Goal: Find specific page/section: Find specific page/section

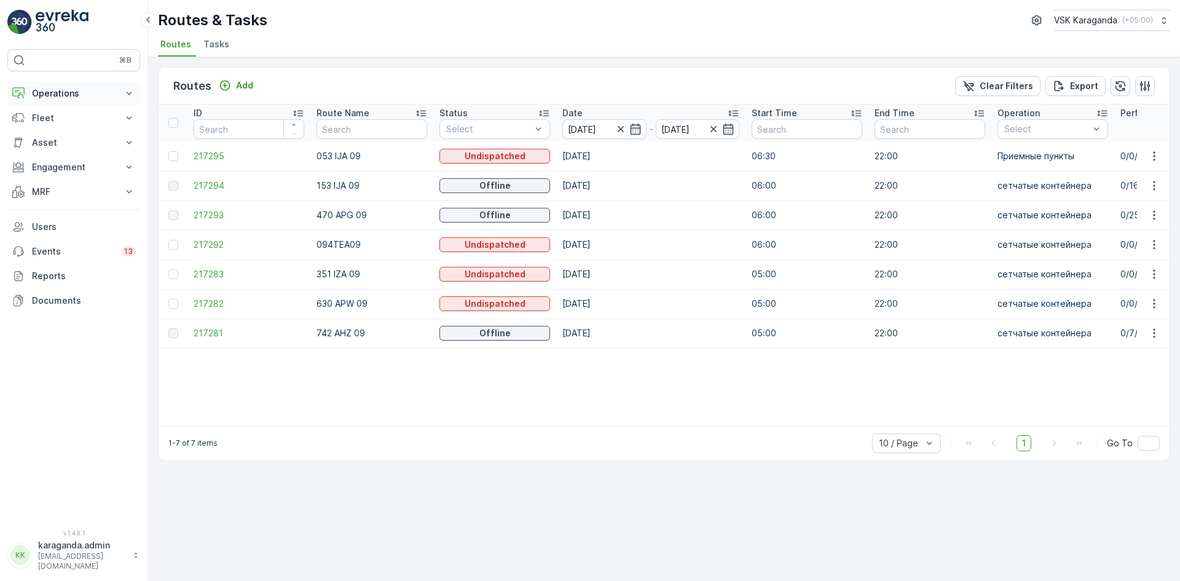
click at [39, 94] on p "Operations" at bounding box center [74, 93] width 84 height 12
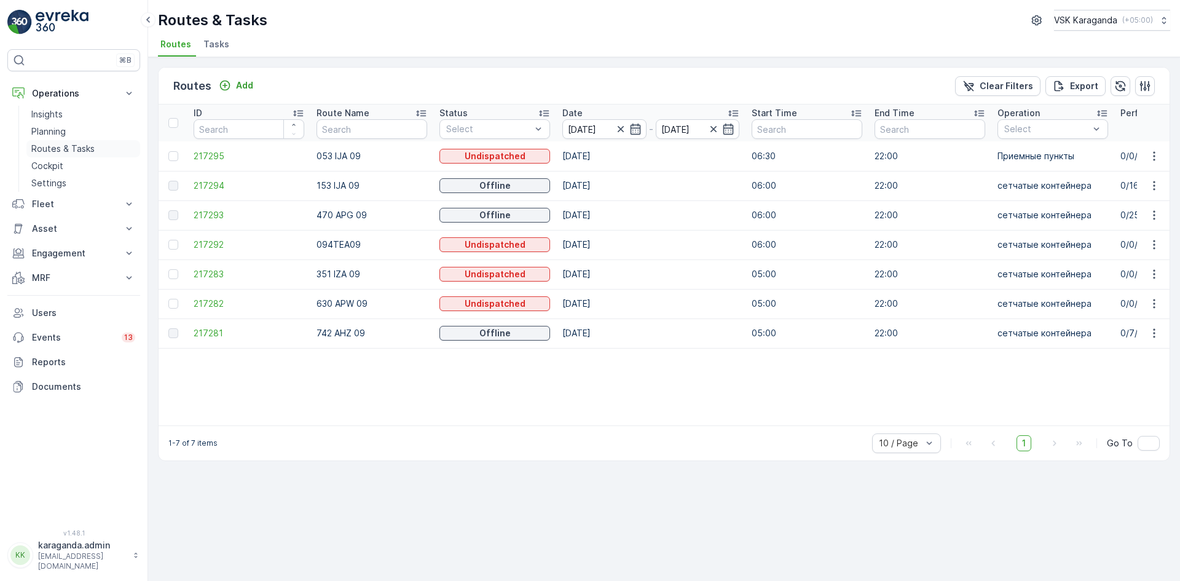
click at [60, 144] on p "Routes & Tasks" at bounding box center [62, 149] width 63 height 12
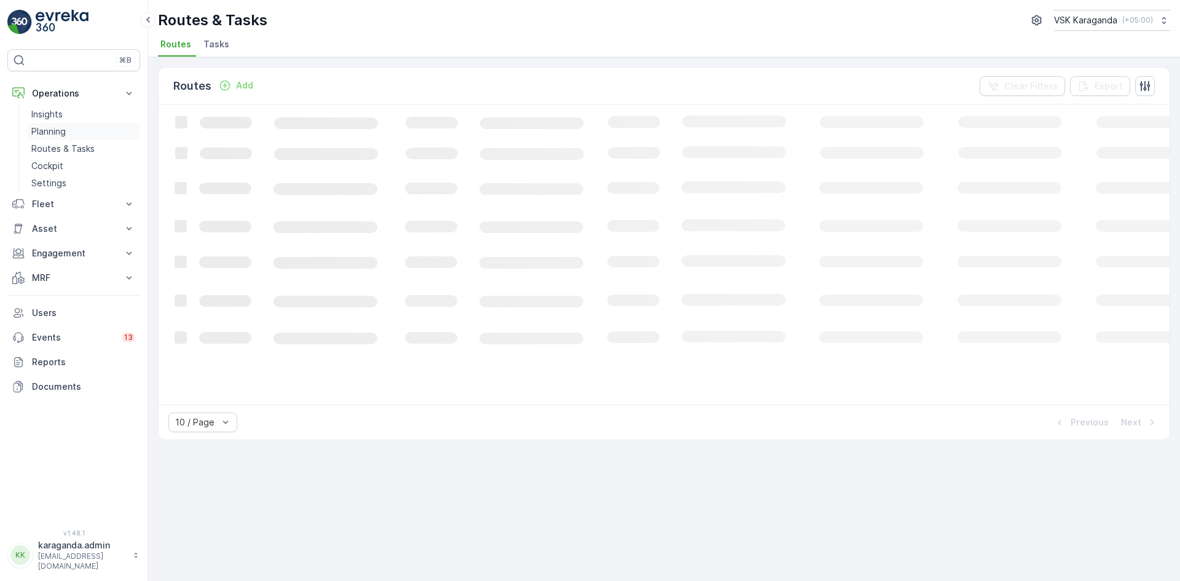
click at [61, 127] on p "Planning" at bounding box center [48, 131] width 34 height 12
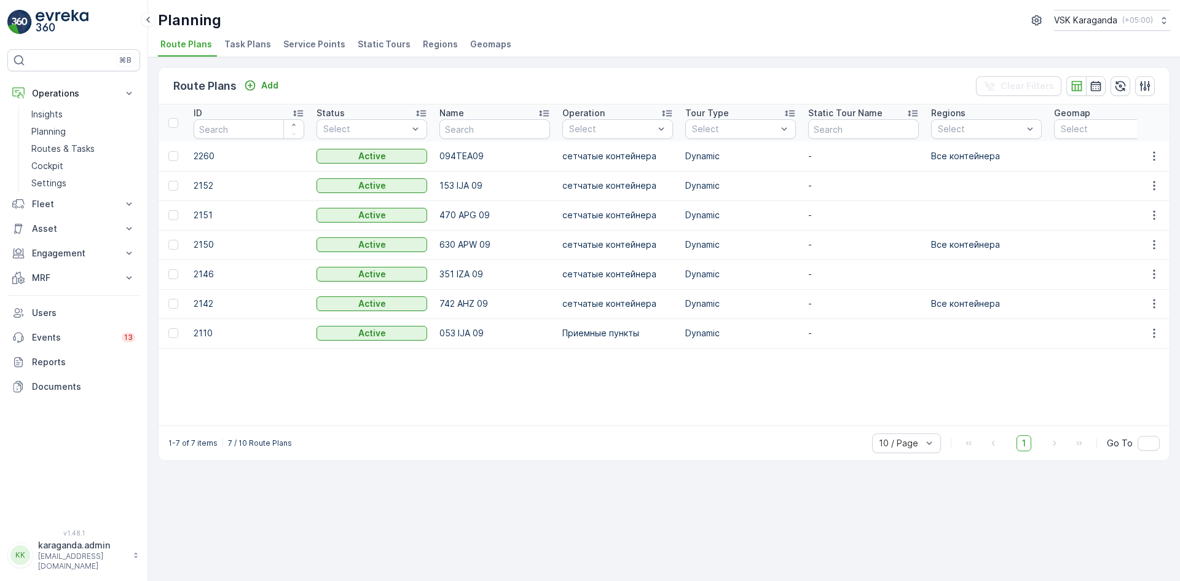
click at [304, 49] on span "Service Points" at bounding box center [314, 44] width 62 height 12
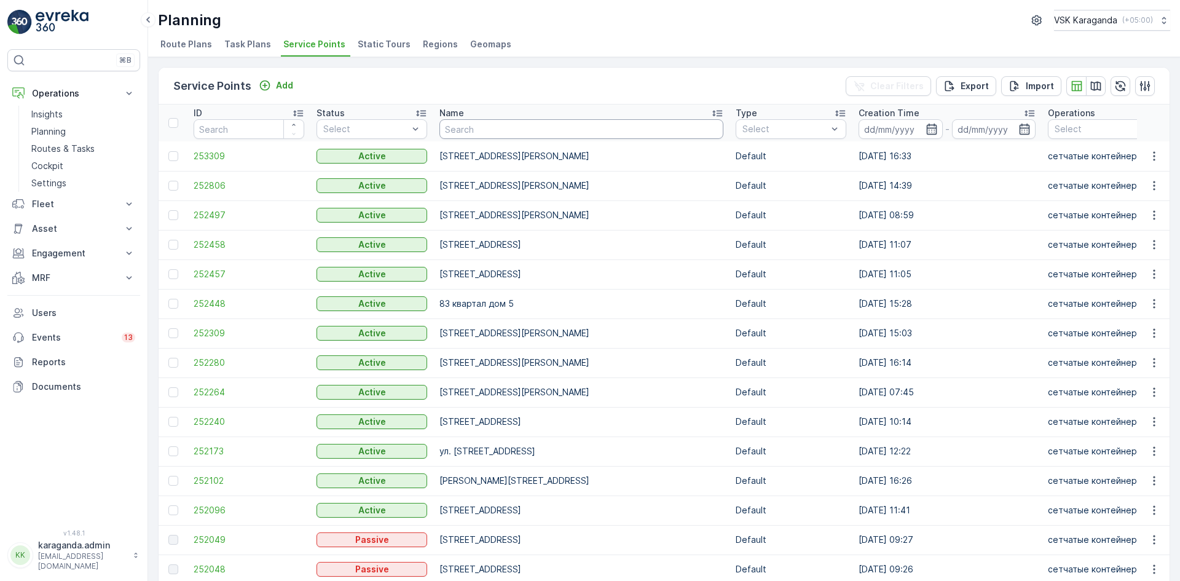
click at [452, 131] on input "text" at bounding box center [581, 129] width 284 height 20
type input "[PERSON_NAME]"
